Goal: Transaction & Acquisition: Purchase product/service

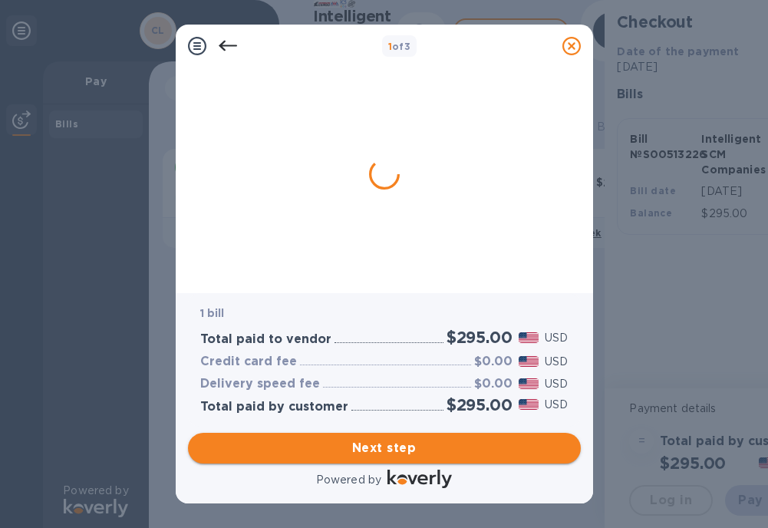
scroll to position [0, 23]
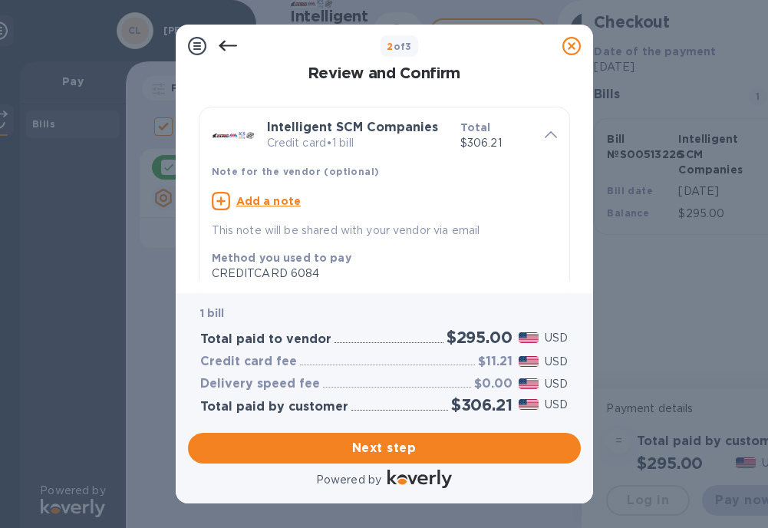
drag, startPoint x: 368, startPoint y: 448, endPoint x: 397, endPoint y: 227, distance: 222.1
click at [402, 258] on div "2 of 3 Review and Confirm Intelligent SCM Companies Credit card • 1 bill Total …" at bounding box center [385, 264] width 418 height 479
click at [256, 200] on u "Add a note" at bounding box center [268, 201] width 65 height 12
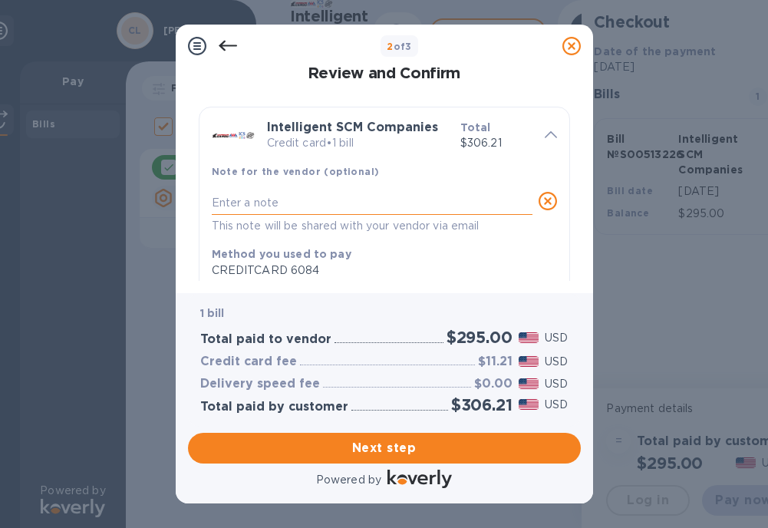
click at [271, 207] on textarea at bounding box center [372, 203] width 321 height 13
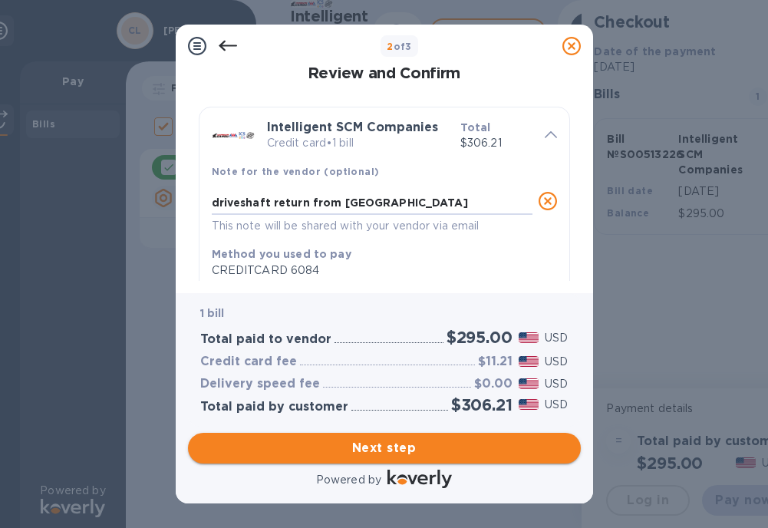
type textarea "driveshaft return from [GEOGRAPHIC_DATA]"
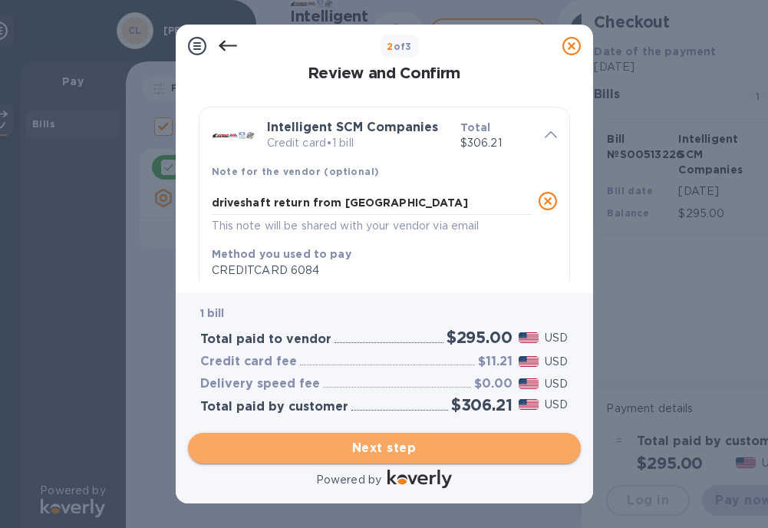
click at [376, 448] on span "Next step" at bounding box center [384, 448] width 368 height 18
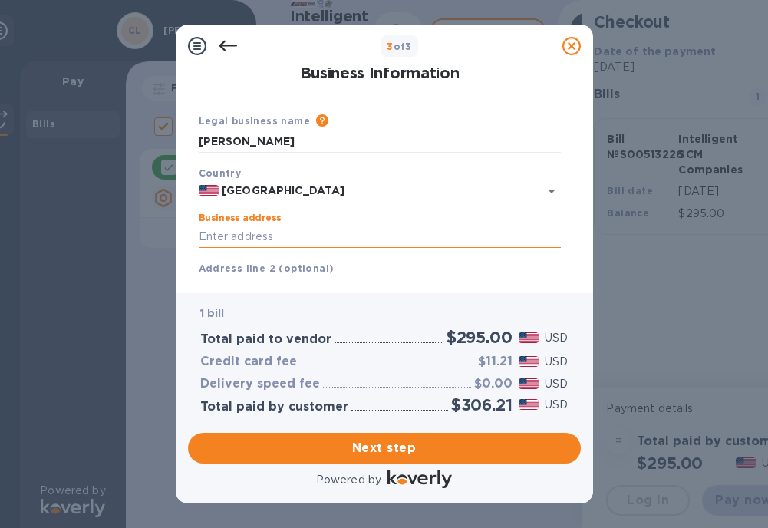
click at [284, 236] on input "Business address" at bounding box center [380, 236] width 362 height 23
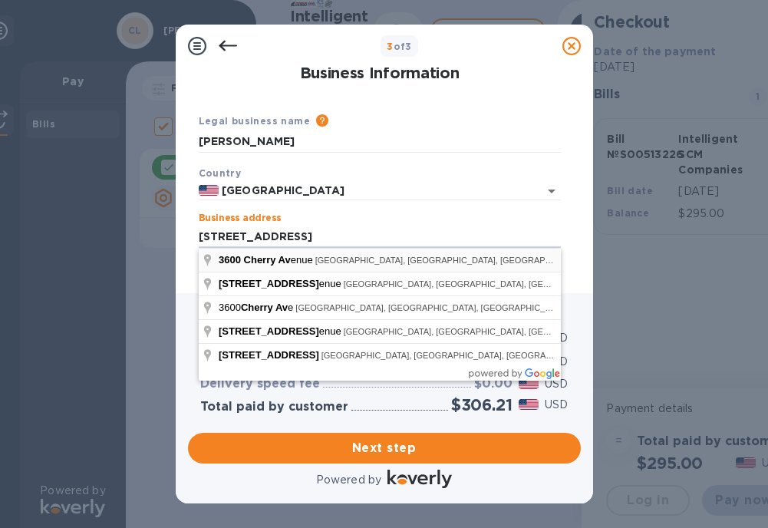
type input "[STREET_ADDRESS]"
type input "[GEOGRAPHIC_DATA]"
type input "CA"
type input "90807"
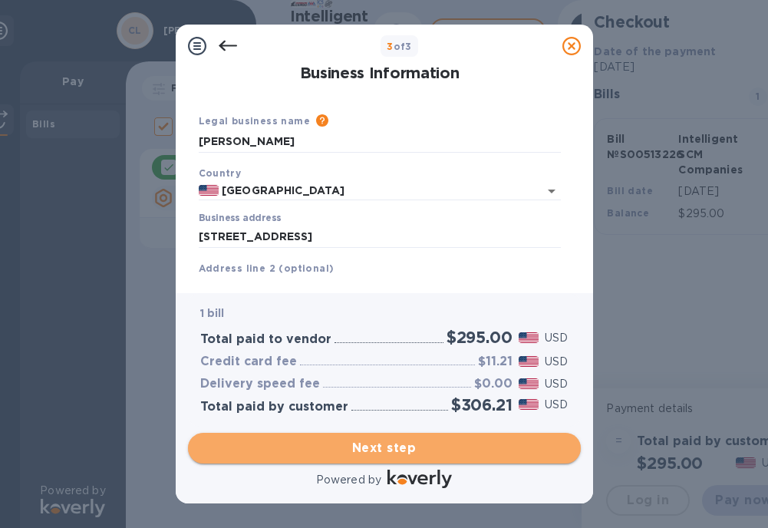
click at [398, 445] on span "Next step" at bounding box center [384, 448] width 368 height 18
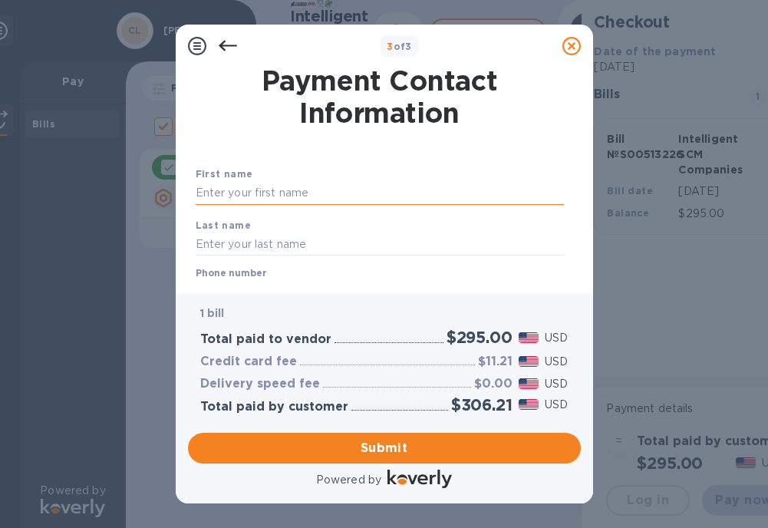
click at [315, 200] on input "text" at bounding box center [380, 193] width 368 height 23
click at [276, 193] on input "text" at bounding box center [380, 193] width 368 height 23
click at [264, 190] on input "text" at bounding box center [380, 193] width 368 height 23
type input "[PERSON_NAME]"
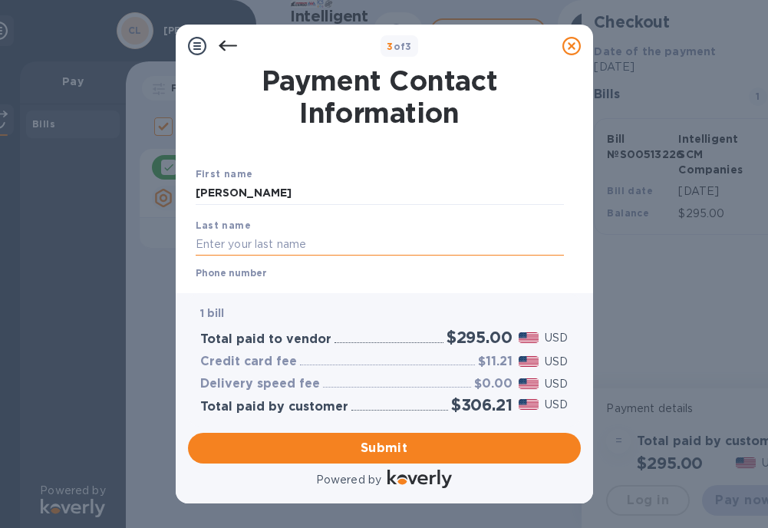
click at [247, 253] on input "text" at bounding box center [380, 244] width 368 height 23
type input "([GEOGRAPHIC_DATA])"
type input "[EMAIL_ADDRESS][DOMAIN_NAME]"
click at [242, 244] on input "([GEOGRAPHIC_DATA])" at bounding box center [380, 244] width 368 height 23
click at [237, 245] on input "([GEOGRAPHIC_DATA])" at bounding box center [380, 244] width 368 height 23
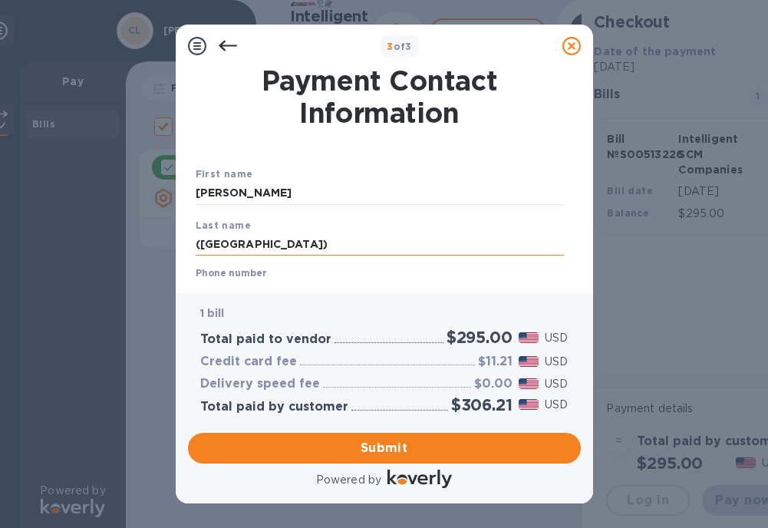
click at [235, 246] on input "([GEOGRAPHIC_DATA])" at bounding box center [380, 244] width 368 height 23
drag, startPoint x: 190, startPoint y: 248, endPoint x: 111, endPoint y: 253, distance: 79.2
click at [114, 253] on div "3 of 3 Payment Contact Information First name [PERSON_NAME] Last name (USBligh …" at bounding box center [384, 264] width 768 height 528
type input "Bligh"
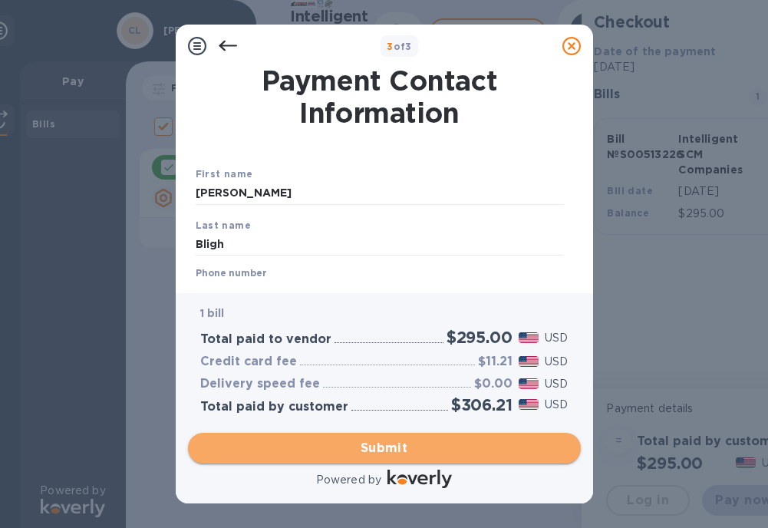
click at [365, 445] on span "Submit" at bounding box center [384, 448] width 368 height 18
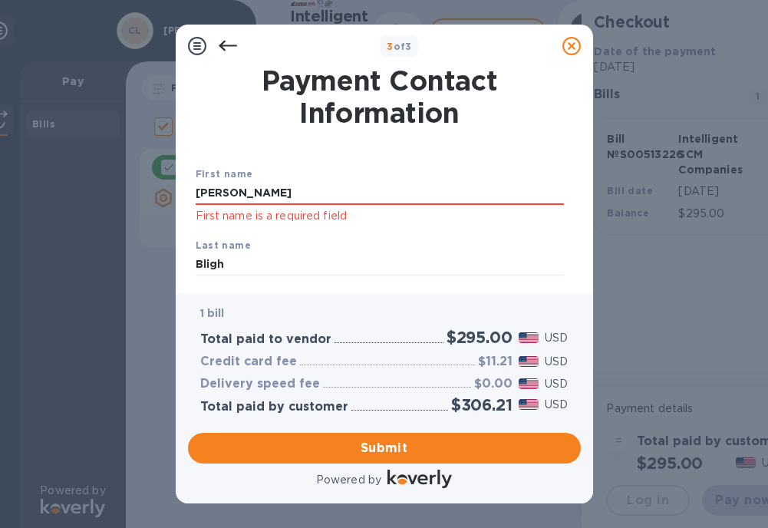
drag, startPoint x: 317, startPoint y: 192, endPoint x: 131, endPoint y: 197, distance: 185.8
click at [131, 197] on div "3 of 3 Payment Contact Information First name [PERSON_NAME] First name is a req…" at bounding box center [384, 264] width 768 height 528
drag, startPoint x: 340, startPoint y: 192, endPoint x: 349, endPoint y: 192, distance: 9.2
click at [341, 192] on input "Mark" at bounding box center [380, 193] width 368 height 23
drag, startPoint x: 370, startPoint y: 192, endPoint x: 135, endPoint y: 180, distance: 235.2
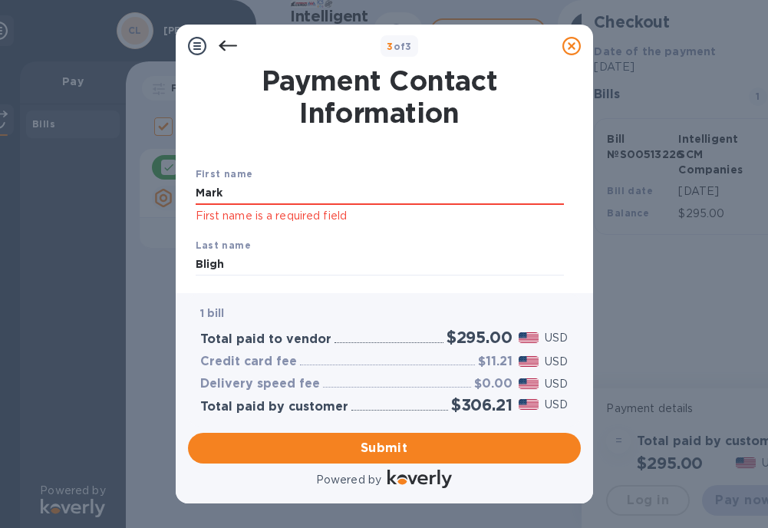
click at [131, 173] on div "3 of 3 Payment Contact Information First name Mark First name is a required fie…" at bounding box center [384, 264] width 768 height 528
type input "Mark"
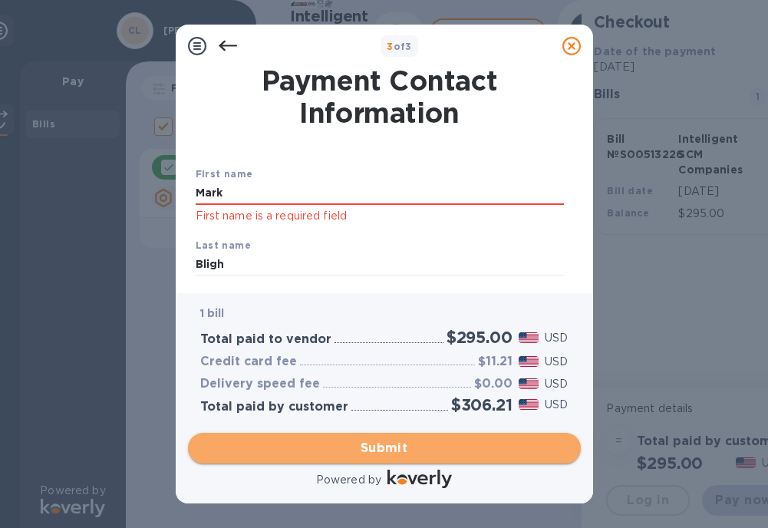
click at [385, 443] on span "Submit" at bounding box center [384, 448] width 368 height 18
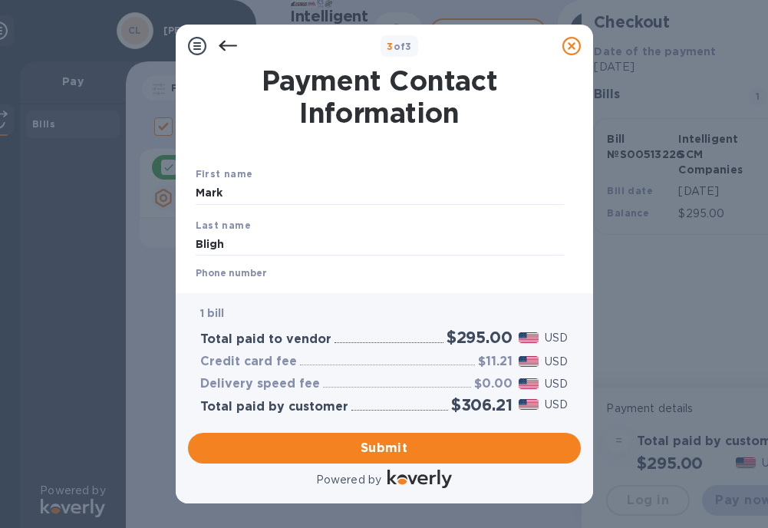
click at [264, 279] on div at bounding box center [252, 292] width 25 height 28
click at [233, 276] on label "Phone number" at bounding box center [231, 273] width 71 height 9
click at [275, 271] on div "Phone number +1 Invalid Mobile number" at bounding box center [380, 295] width 368 height 55
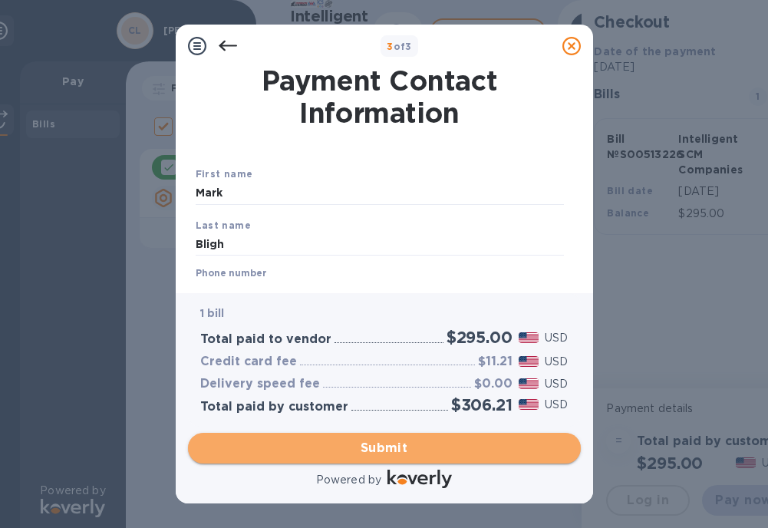
click at [386, 448] on span "Submit" at bounding box center [384, 448] width 368 height 18
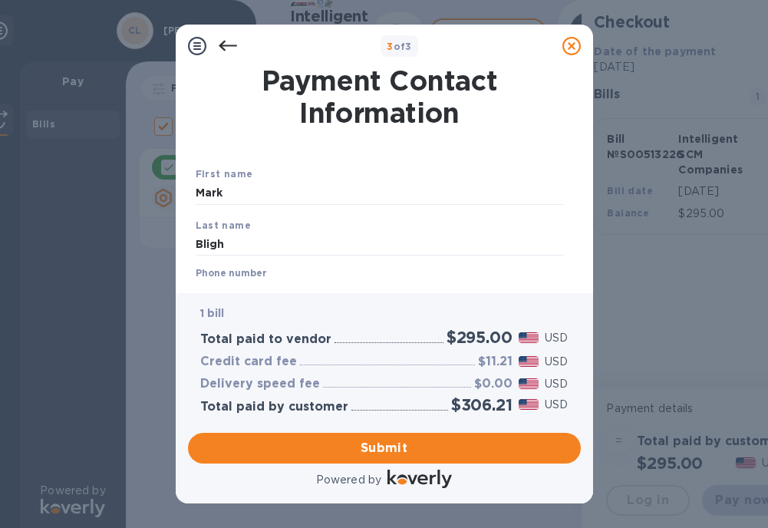
scroll to position [12, 0]
click at [215, 269] on label "Phone number" at bounding box center [231, 273] width 71 height 9
click at [229, 281] on div "+1" at bounding box center [231, 291] width 17 height 21
click at [210, 314] on b "1 bill" at bounding box center [212, 313] width 25 height 12
click at [243, 270] on label "Phone number" at bounding box center [231, 273] width 71 height 9
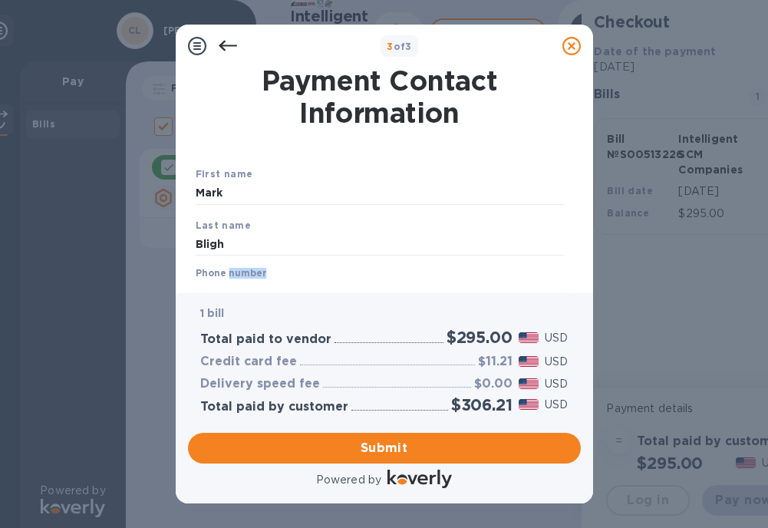
click at [243, 270] on label "Phone number" at bounding box center [231, 273] width 71 height 9
drag, startPoint x: 243, startPoint y: 270, endPoint x: 229, endPoint y: 270, distance: 13.8
click at [229, 270] on label "Phone number" at bounding box center [231, 273] width 71 height 9
click at [299, 279] on div "Phone number +1 Invalid Mobile number" at bounding box center [380, 295] width 368 height 55
click at [279, 269] on div "Phone number +1 Invalid Mobile number" at bounding box center [380, 295] width 368 height 55
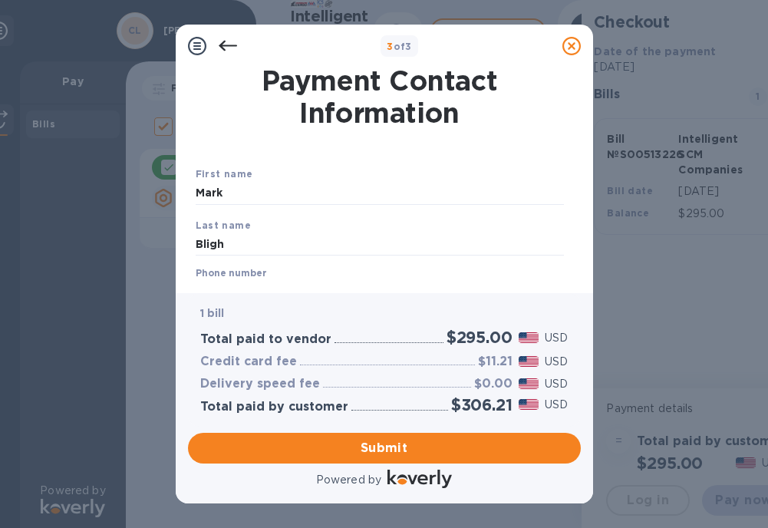
click at [256, 226] on div "Last name [PERSON_NAME]" at bounding box center [380, 236] width 381 height 51
click at [255, 243] on input "Bligh" at bounding box center [380, 244] width 368 height 23
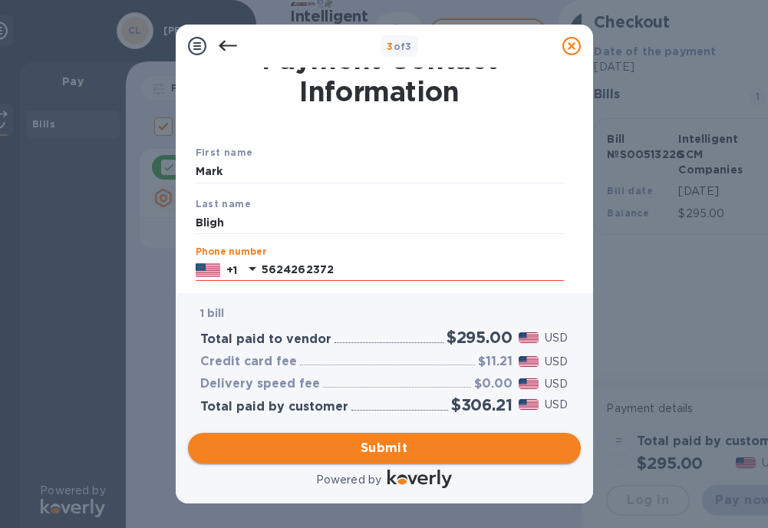
type input "5624262372"
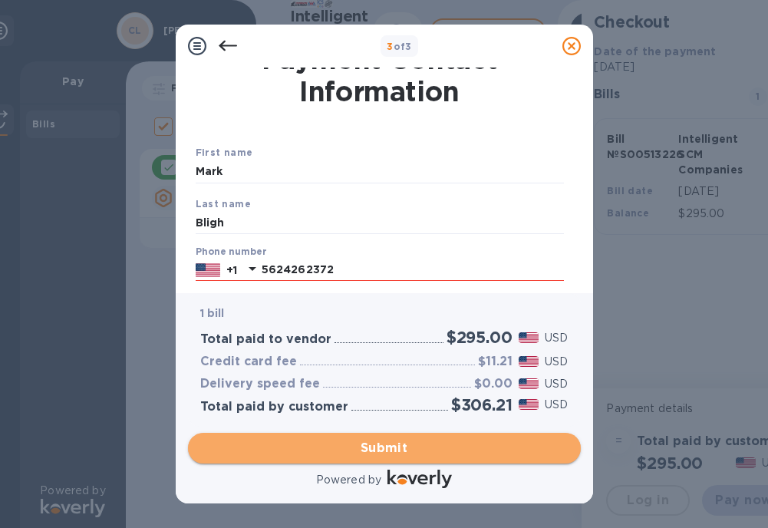
click at [382, 449] on span "Submit" at bounding box center [384, 448] width 368 height 18
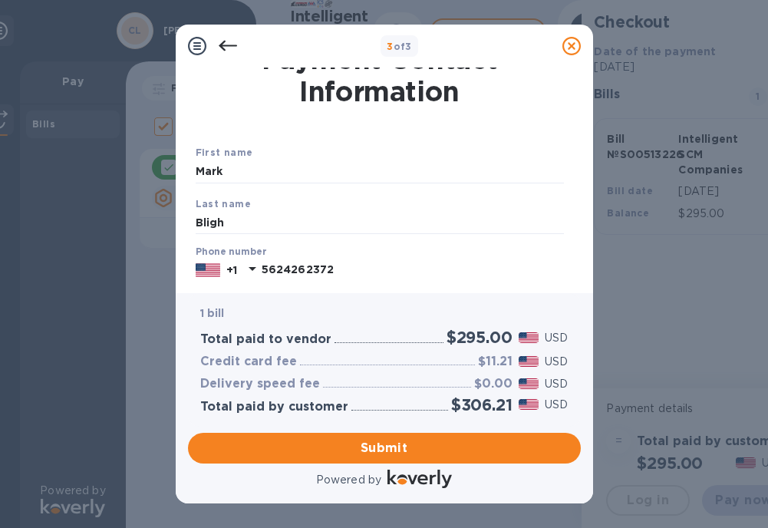
click at [250, 266] on icon at bounding box center [252, 268] width 18 height 18
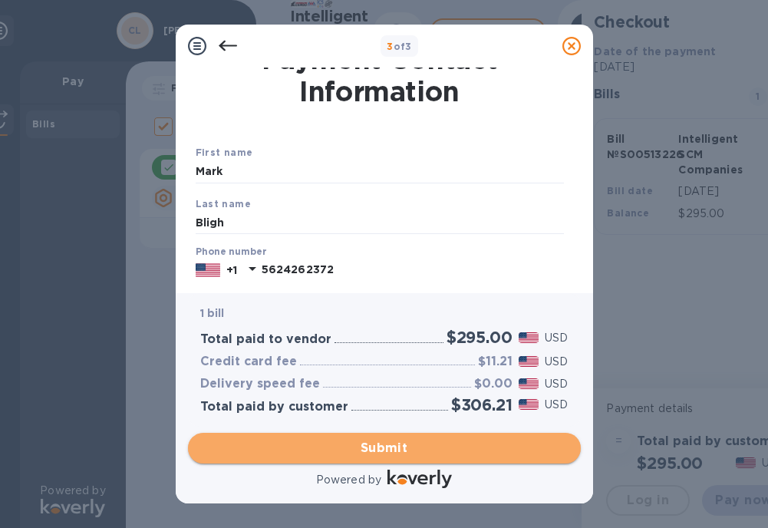
click at [393, 447] on span "Submit" at bounding box center [384, 448] width 368 height 18
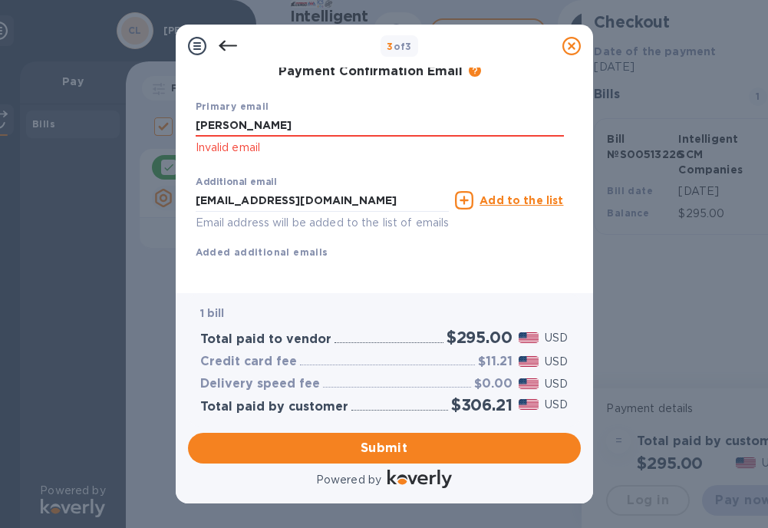
scroll to position [279, 0]
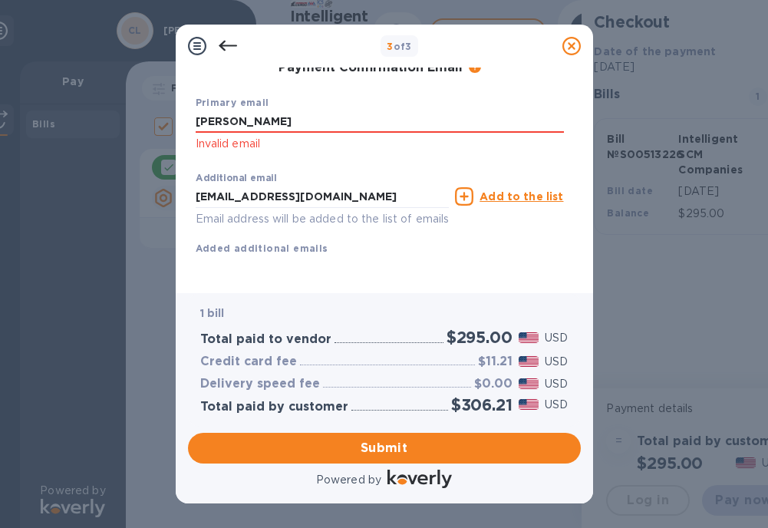
drag, startPoint x: 335, startPoint y: 107, endPoint x: 94, endPoint y: 107, distance: 240.3
click at [95, 107] on div "3 of 3 Payment Contact Information First name [PERSON_NAME] Last name [PERSON_N…" at bounding box center [384, 264] width 768 height 528
type input "[EMAIL_ADDRESS][DOMAIN_NAME]"
click at [387, 444] on span "Submit" at bounding box center [384, 448] width 368 height 18
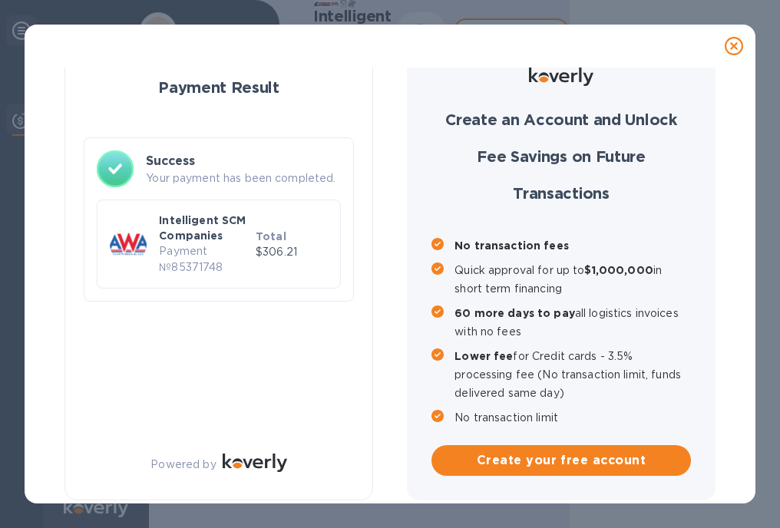
scroll to position [0, 0]
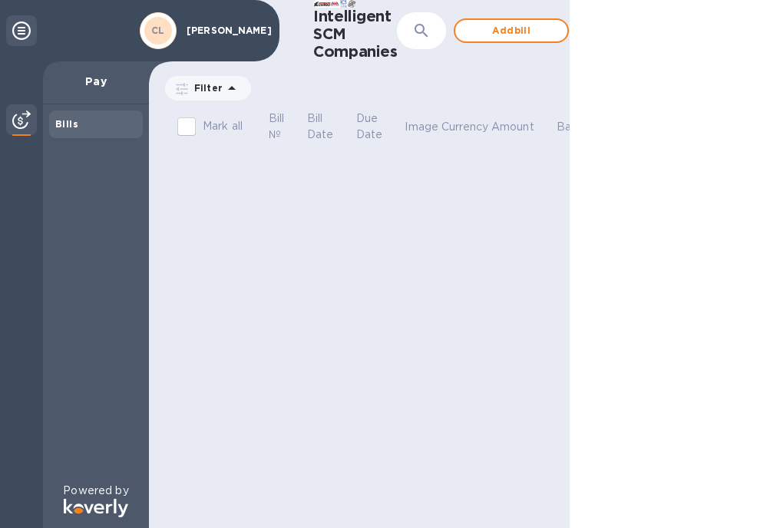
click at [192, 124] on input "Mark all" at bounding box center [186, 127] width 32 height 32
click at [189, 127] on input "Mark all" at bounding box center [186, 127] width 32 height 32
checkbox input "false"
click at [74, 127] on b "Bills" at bounding box center [66, 124] width 23 height 12
click at [21, 30] on icon at bounding box center [21, 30] width 18 height 18
